Goal: Navigation & Orientation: Find specific page/section

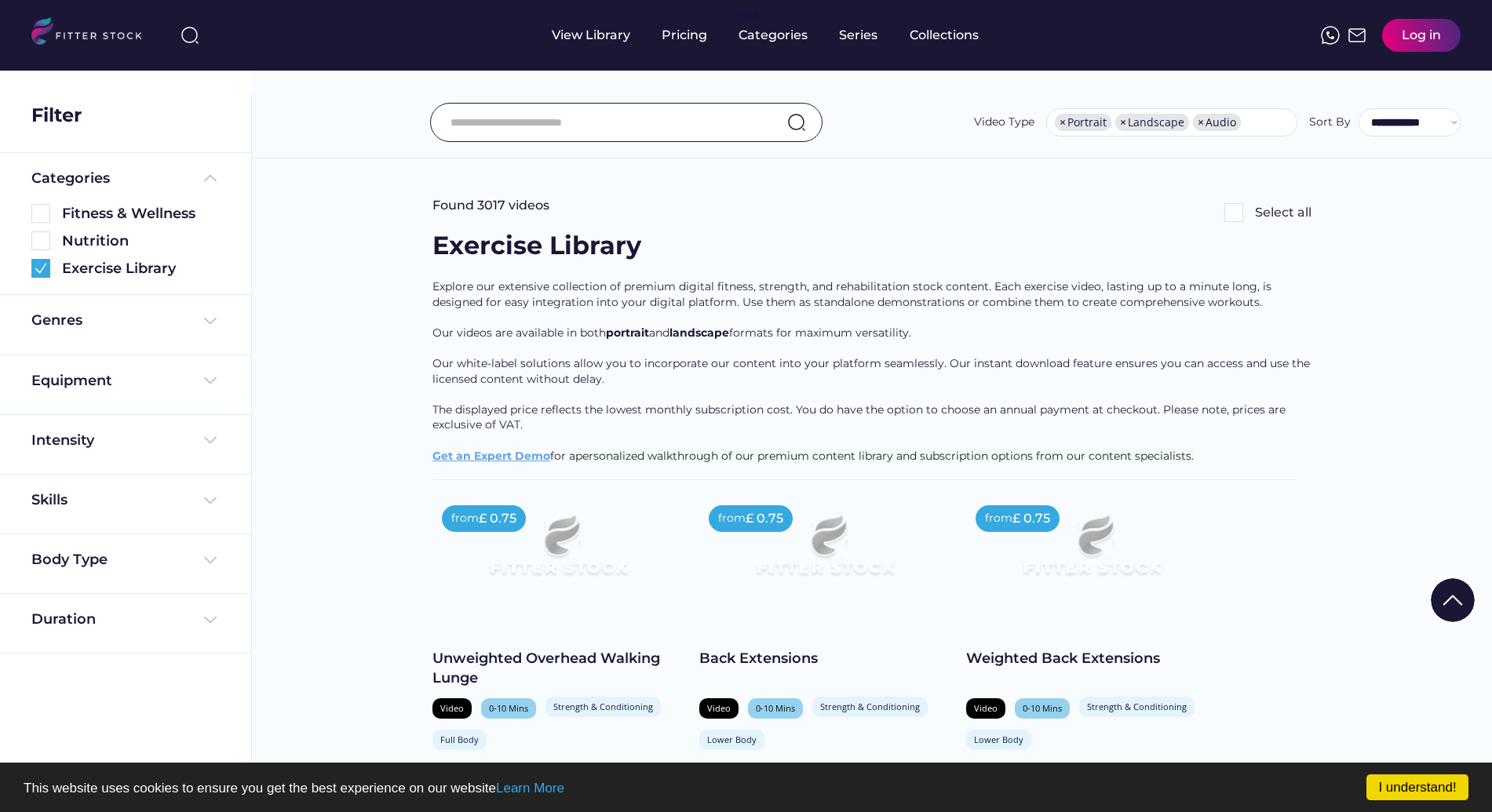
select select "**********"
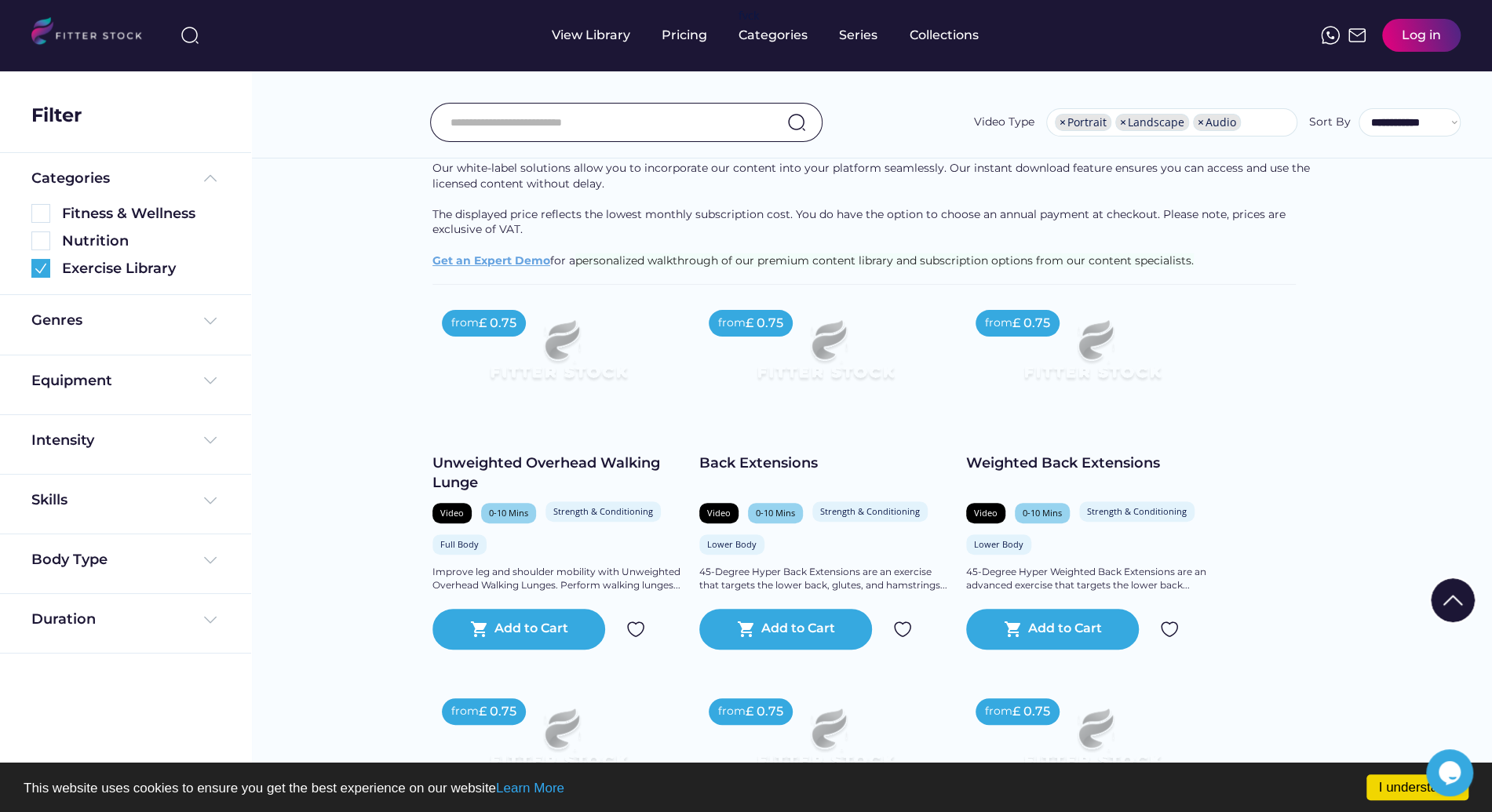
scroll to position [26, 0]
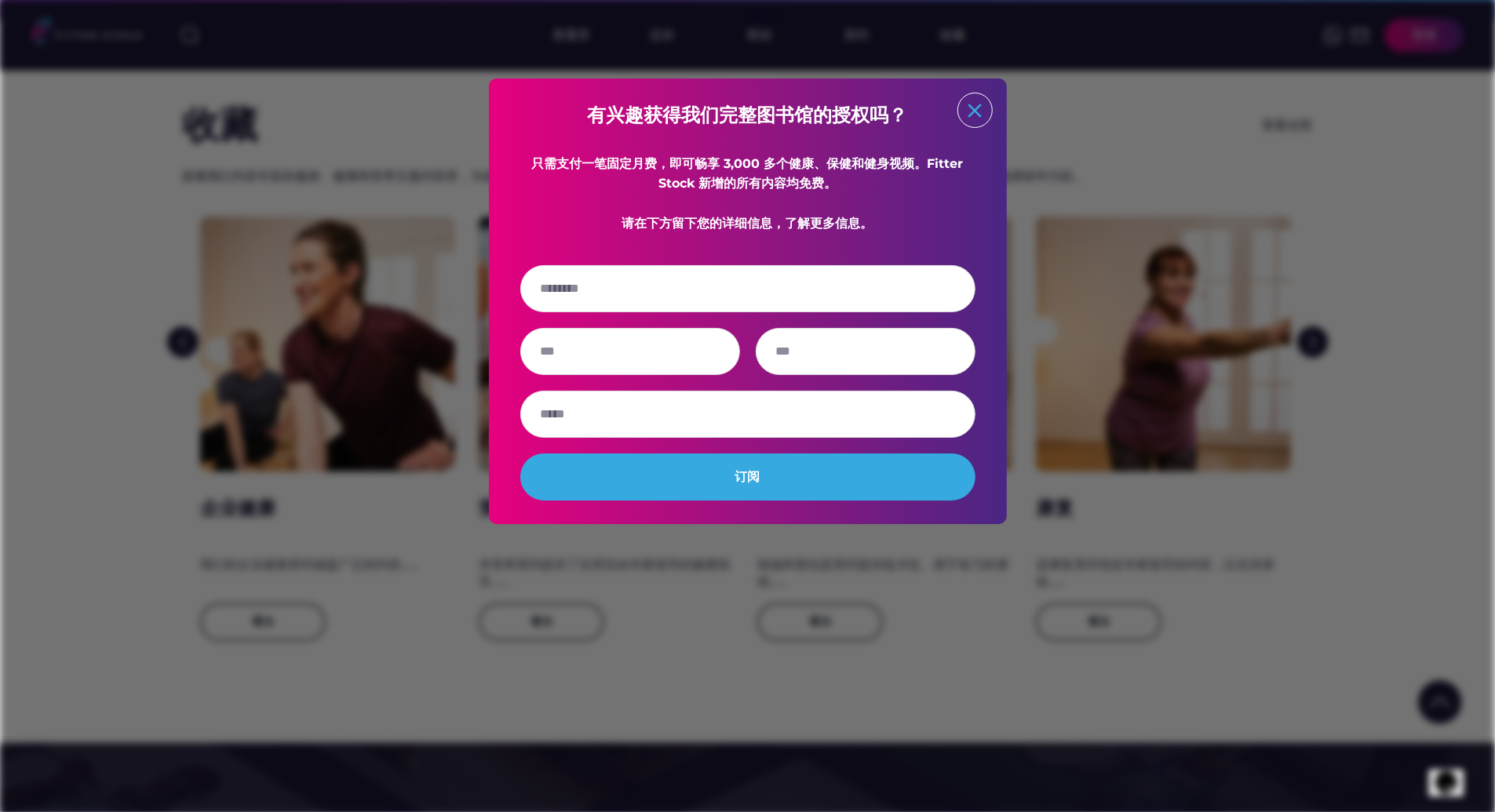
click at [982, 106] on text "close" at bounding box center [974, 111] width 24 height 24
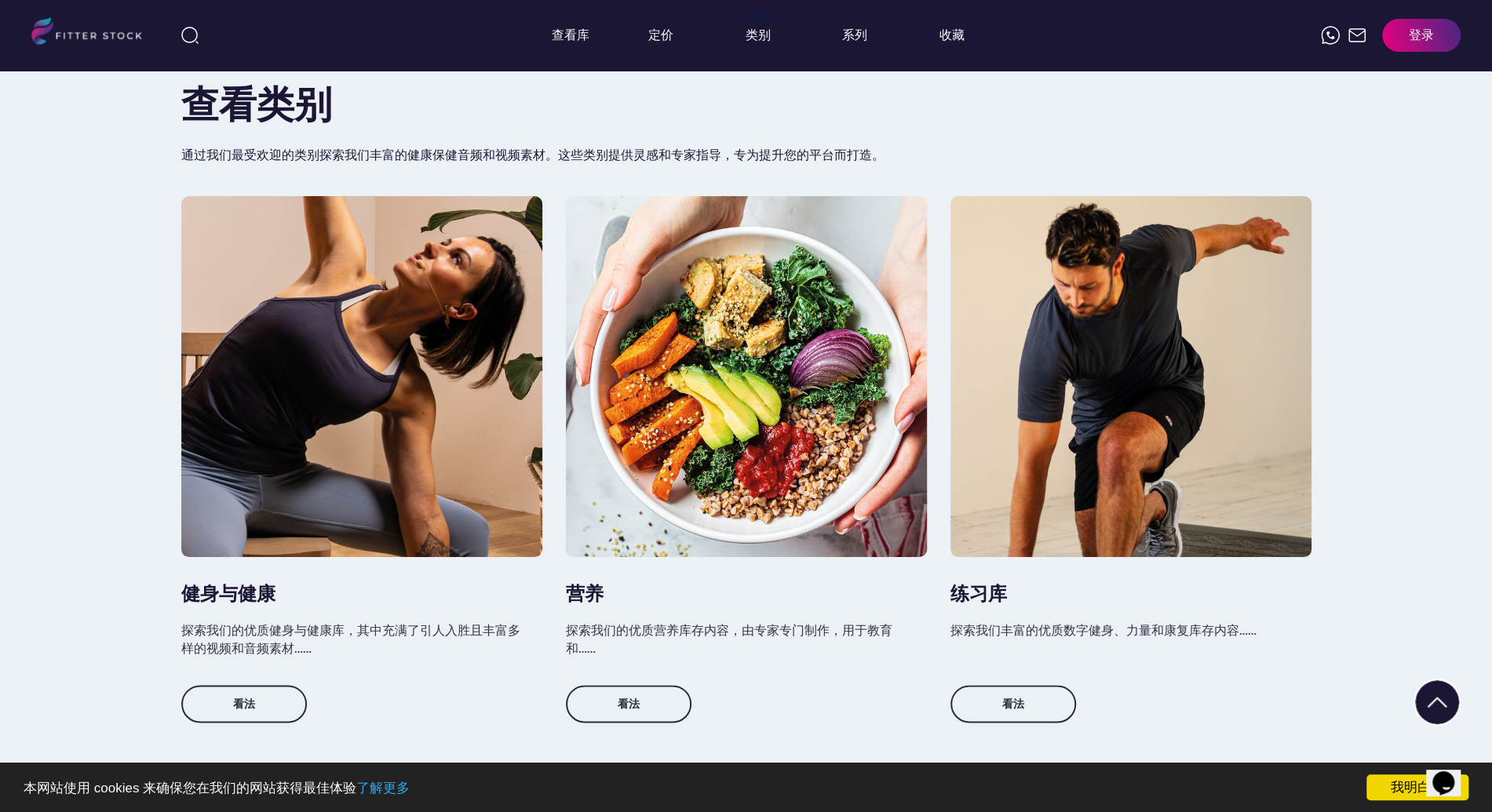
click at [1385, 245] on div "查看类别 通过我们最受欢迎的类别探索我们丰富的健康保健音频和视频素材。这些类别提供灵感和专家指导，专为提升您的平台而打造。 健身与健康 探索我们的优质健身与健…" at bounding box center [746, 404] width 1492 height 824
